Goal: Transaction & Acquisition: Purchase product/service

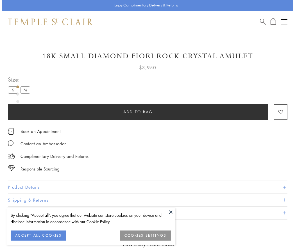
scroll to position [20, 0]
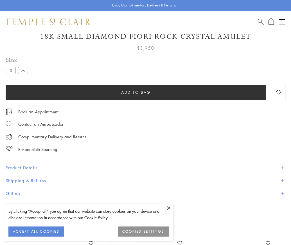
click at [136, 92] on span "Add to bag" at bounding box center [135, 92] width 29 height 6
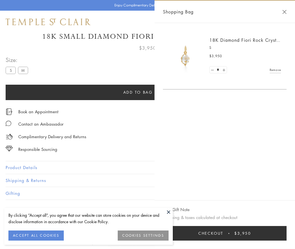
click at [225, 234] on button "Checkout $3,950" at bounding box center [225, 233] width 124 height 15
